Goal: Check status: Check status

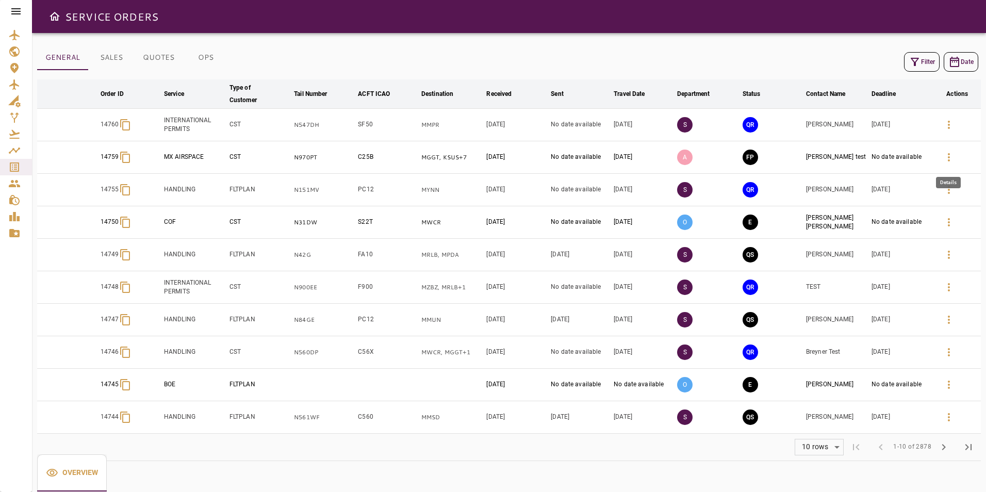
click at [946, 162] on icon "button" at bounding box center [948, 157] width 12 height 12
click at [531, 47] on div "Filter Date arrow_downward Order ID arrow_downward Service arrow_downward Type …" at bounding box center [508, 252] width 943 height 415
click at [951, 157] on icon "button" at bounding box center [948, 157] width 12 height 12
click at [946, 224] on icon "button" at bounding box center [948, 222] width 12 height 12
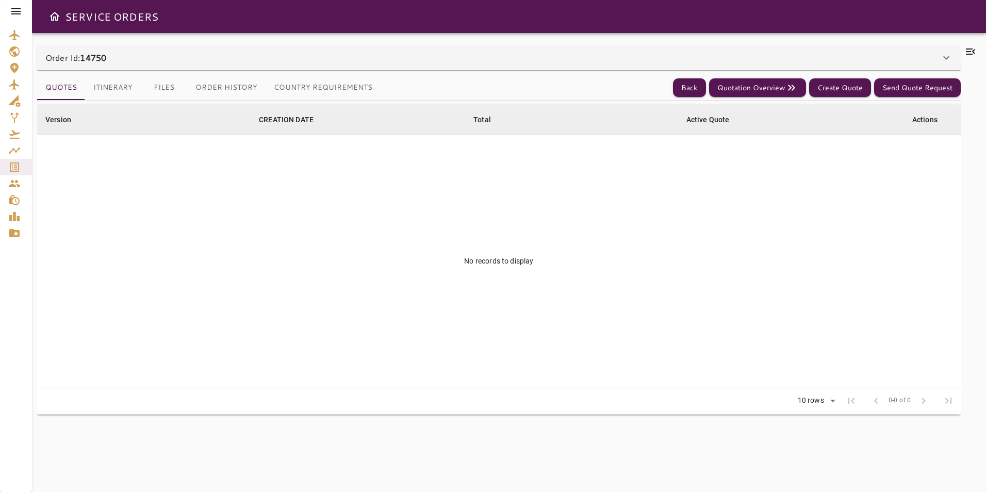
click at [393, 63] on div "Order Id: 14750" at bounding box center [492, 58] width 894 height 12
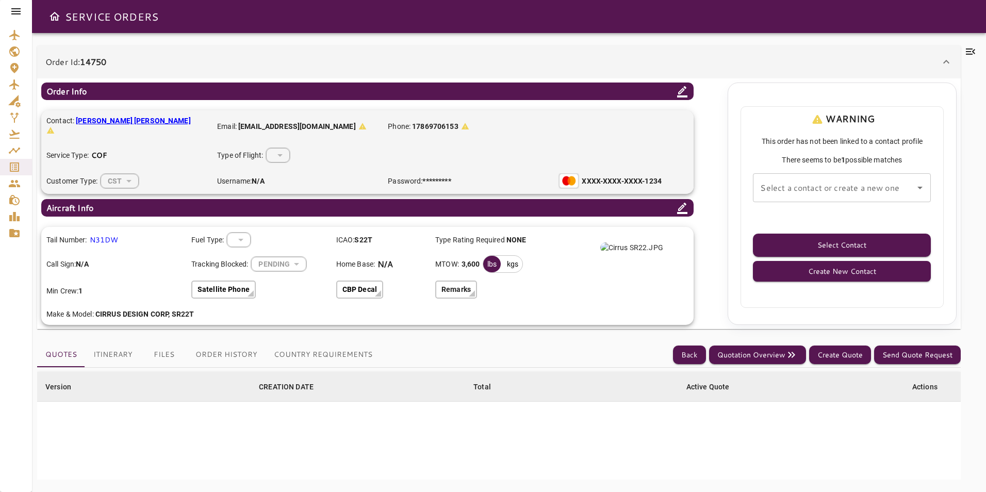
click at [835, 186] on div "Select a contact or create a new one Select a contact or create a new one" at bounding box center [842, 187] width 178 height 29
click at [795, 216] on li "[PERSON_NAME] -" at bounding box center [842, 215] width 178 height 19
type input "**********"
click at [800, 241] on button "Select Contact" at bounding box center [842, 245] width 178 height 23
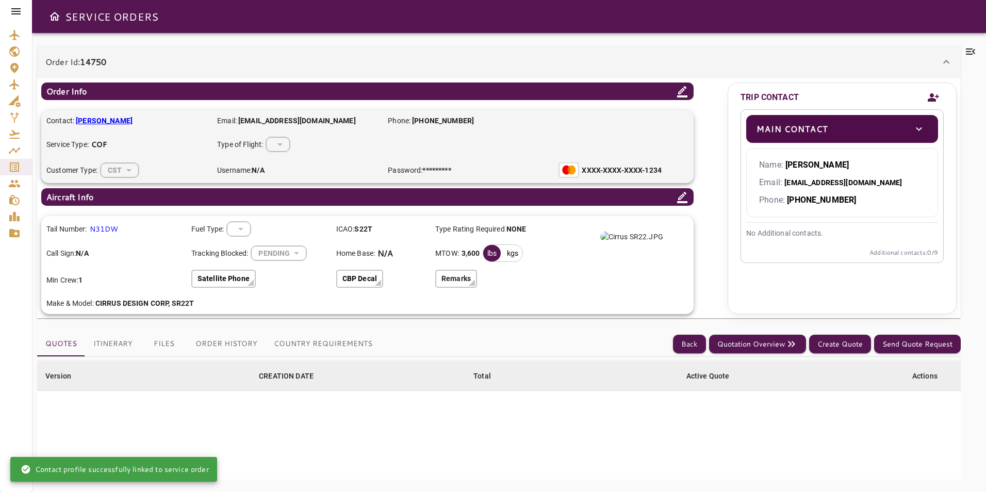
click at [12, 14] on icon at bounding box center [15, 11] width 9 height 6
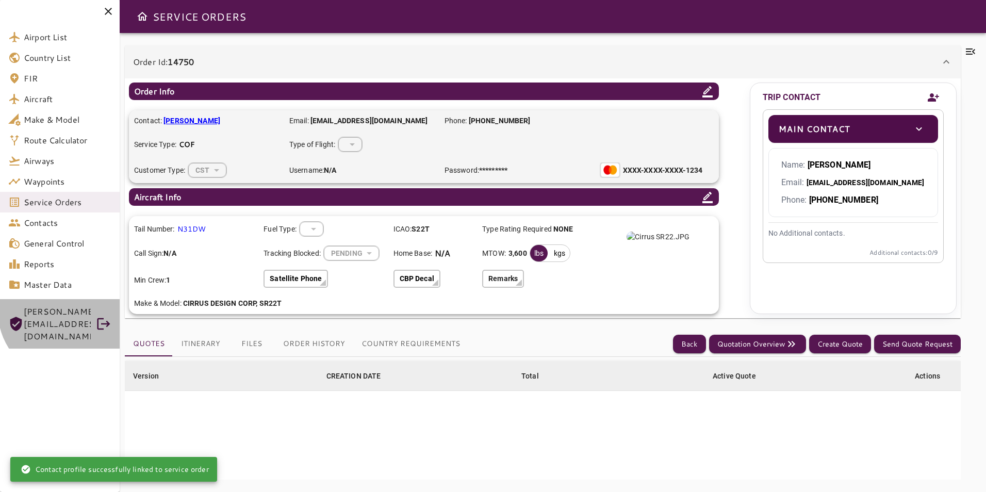
click at [67, 311] on span "[PERSON_NAME][EMAIL_ADDRESS][DOMAIN_NAME]" at bounding box center [57, 323] width 67 height 37
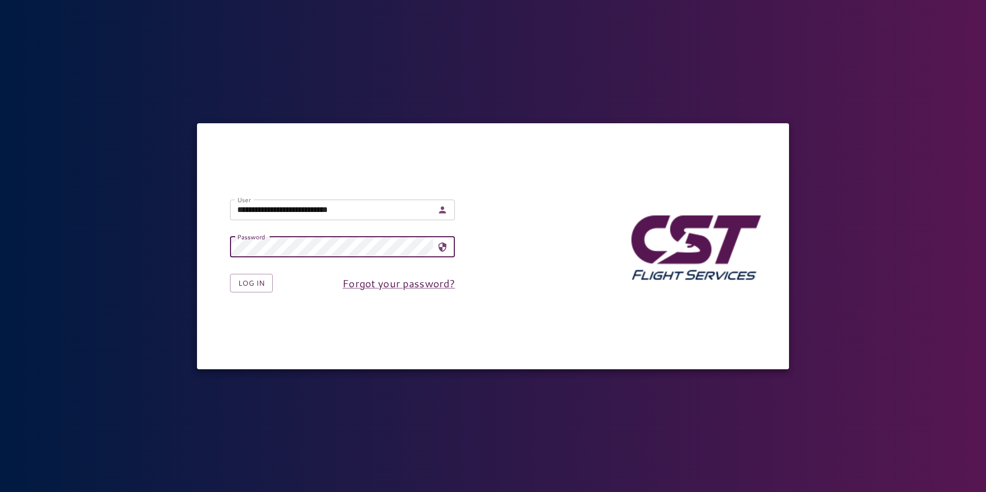
click at [305, 215] on input "**********" at bounding box center [331, 209] width 203 height 21
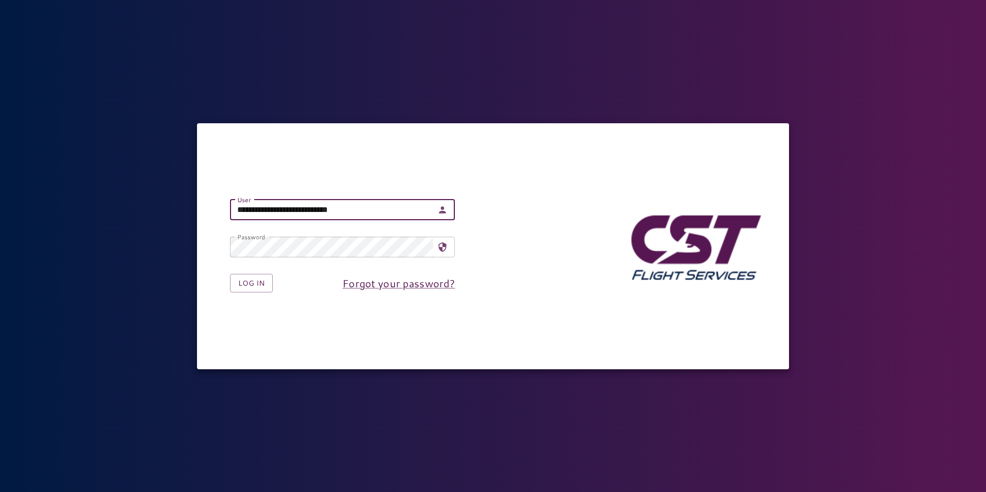
type input "**********"
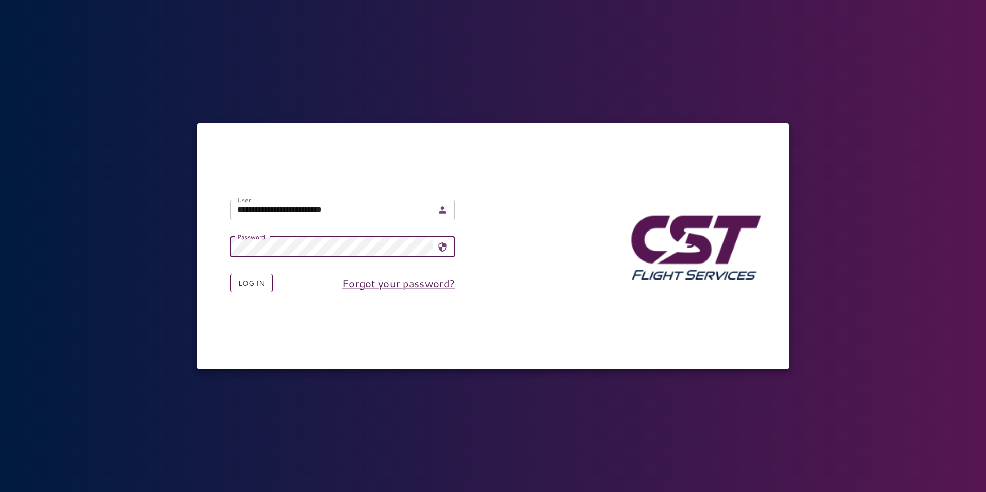
click at [252, 284] on button "Log in" at bounding box center [251, 283] width 43 height 19
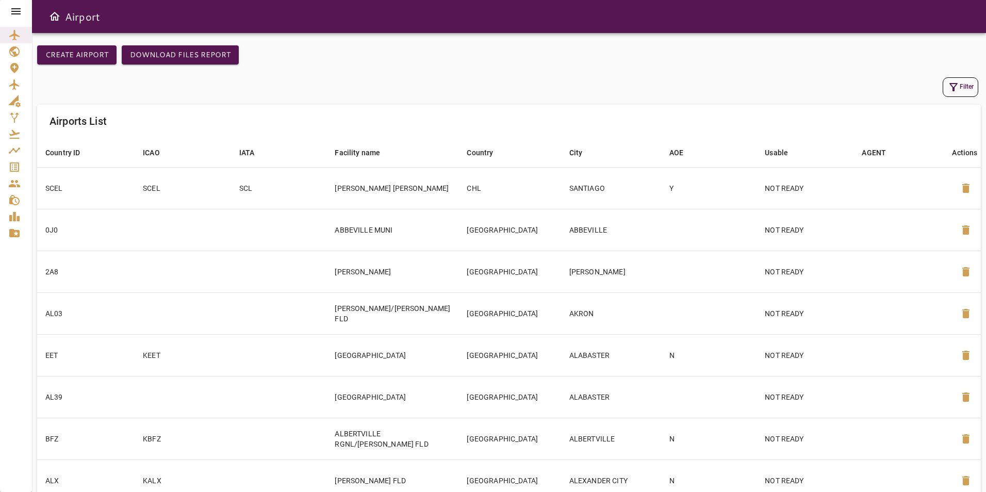
click at [21, 11] on icon at bounding box center [16, 11] width 12 height 12
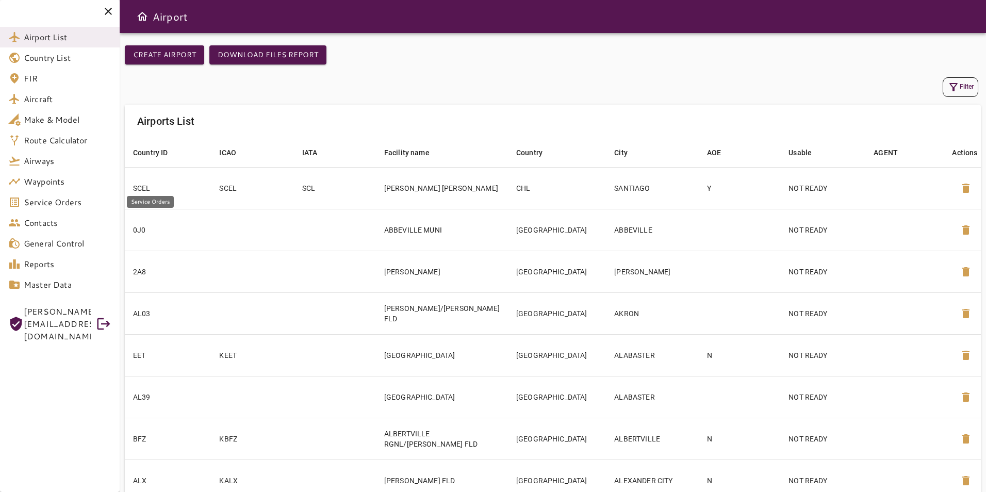
click at [40, 201] on span "Service Orders" at bounding box center [68, 202] width 88 height 12
